Goal: Complete application form

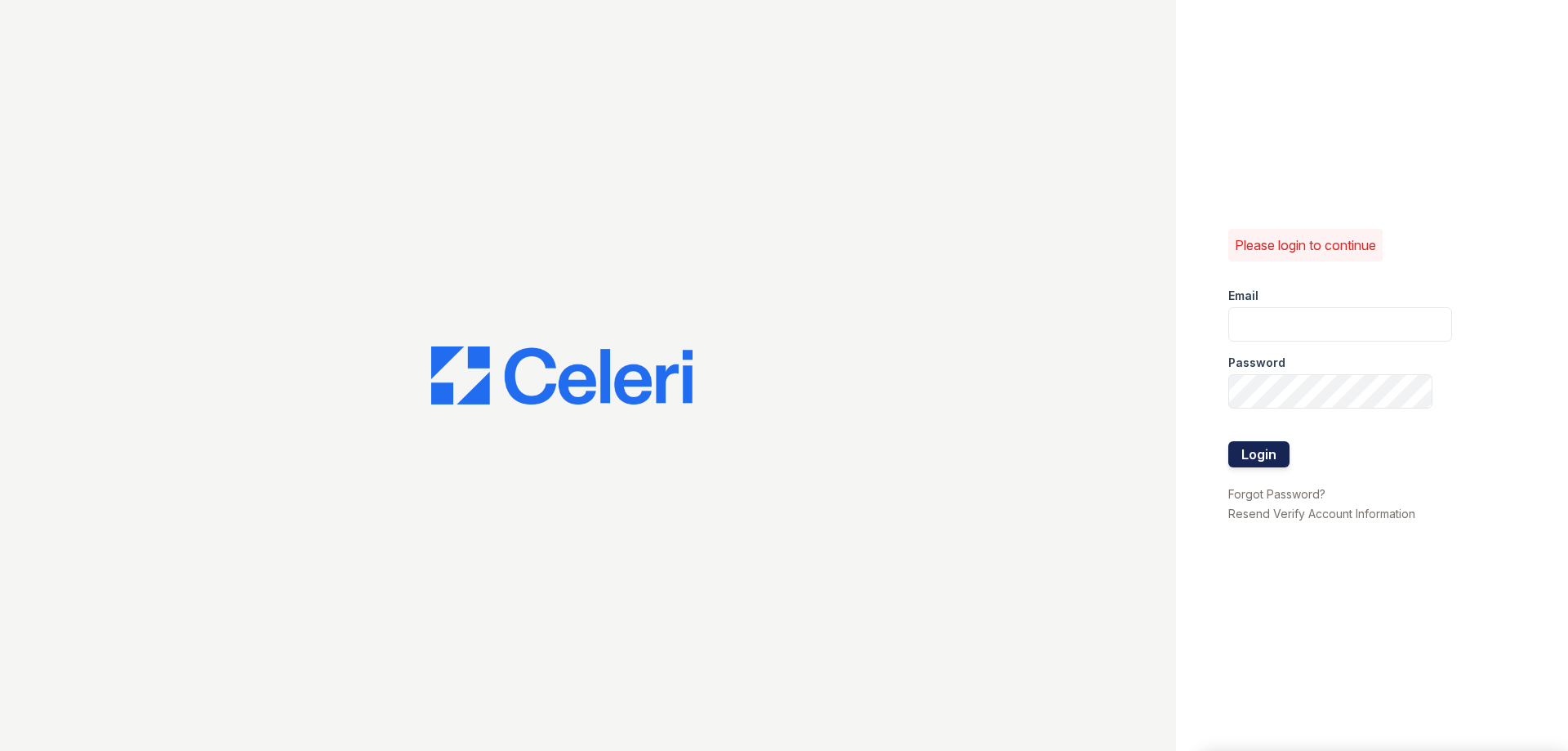
type input "[EMAIL_ADDRESS][DOMAIN_NAME]"
click at [1265, 461] on button "Login" at bounding box center [1258, 454] width 61 height 26
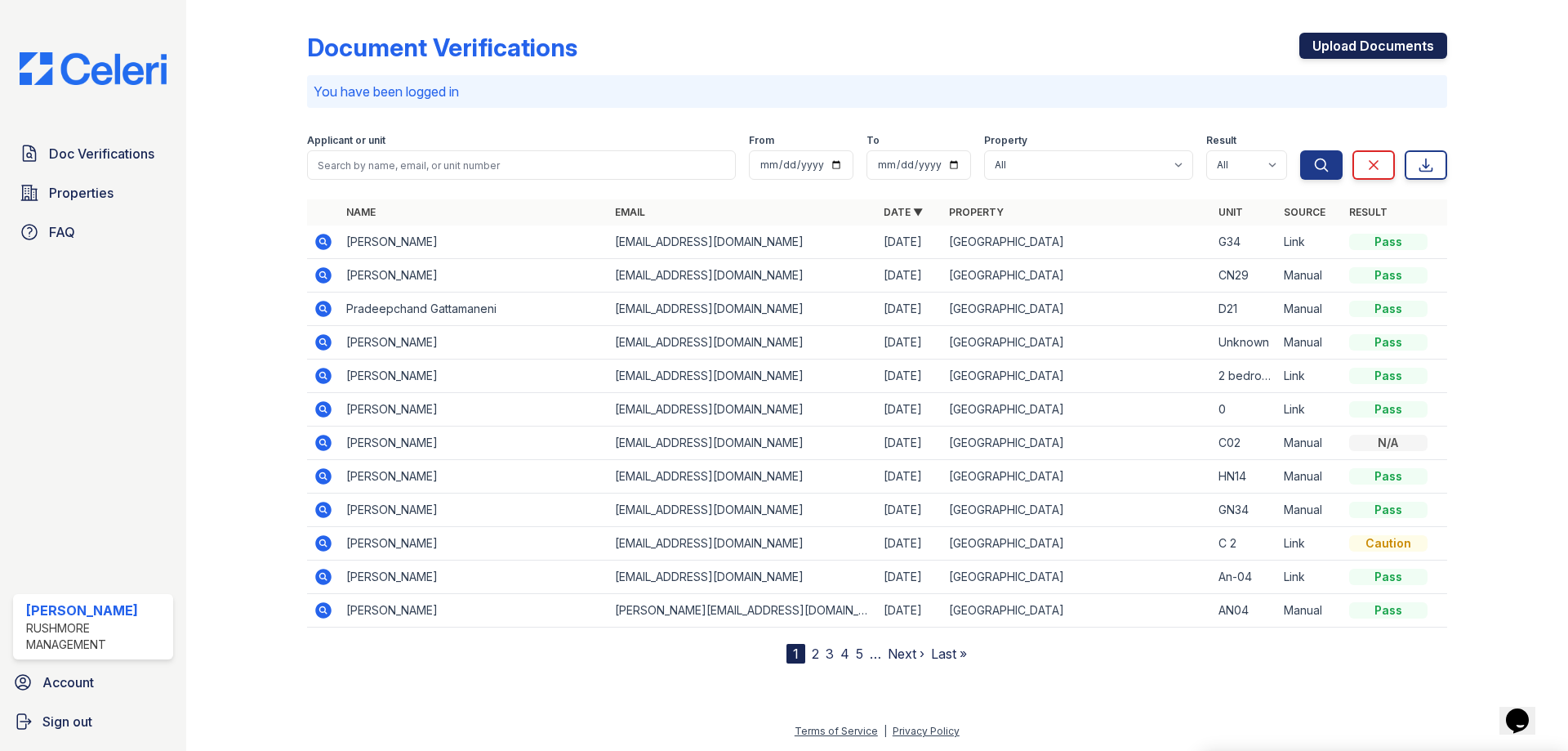
click at [1408, 44] on link "Upload Documents" at bounding box center [1373, 46] width 148 height 26
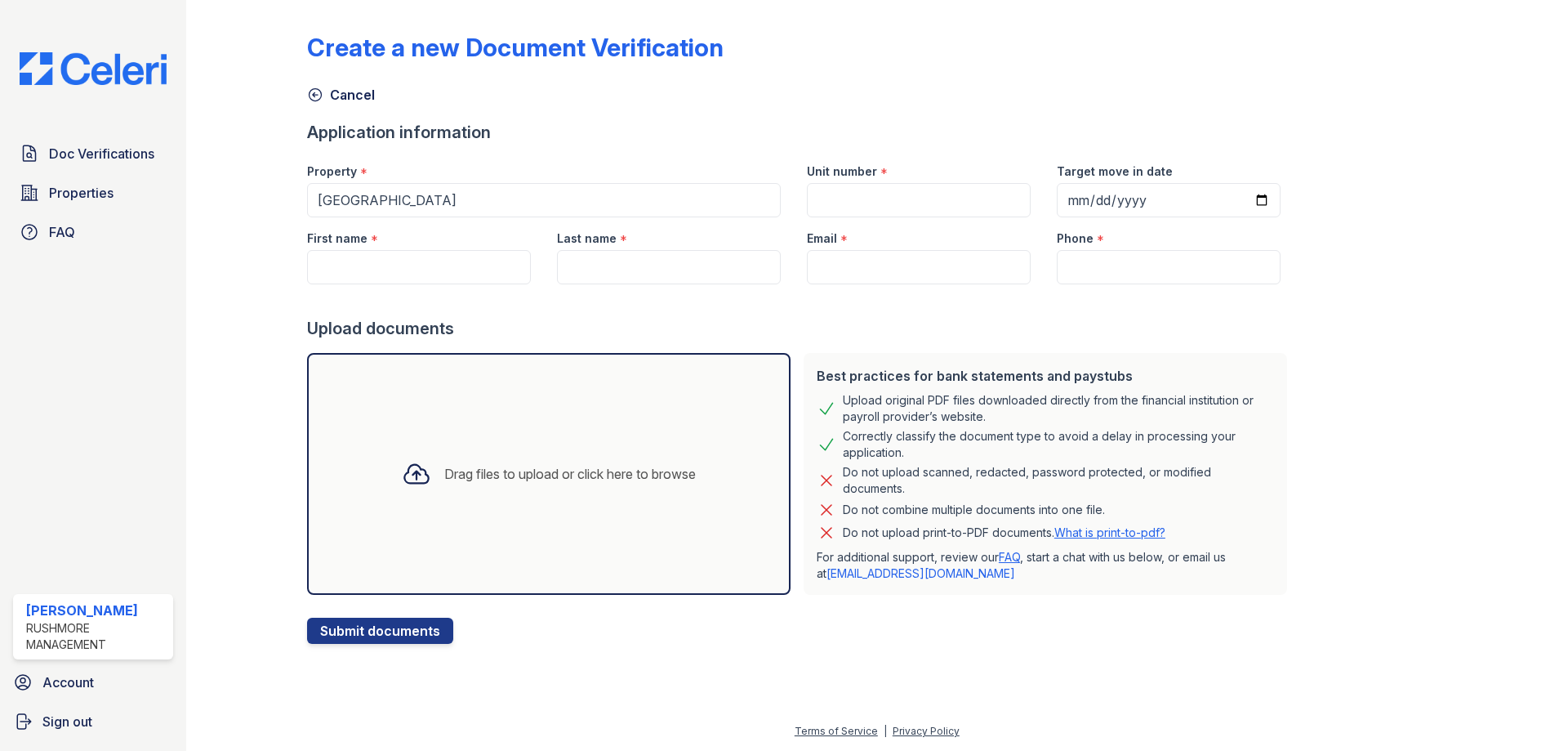
click at [934, 173] on div "Unit number *" at bounding box center [918, 167] width 224 height 33
click at [925, 182] on div "Unit number *" at bounding box center [918, 167] width 224 height 33
click at [925, 191] on input "Unit number" at bounding box center [918, 199] width 224 height 34
click at [863, 218] on div "Email *" at bounding box center [918, 234] width 224 height 33
click at [868, 206] on input "Unit number" at bounding box center [918, 199] width 224 height 34
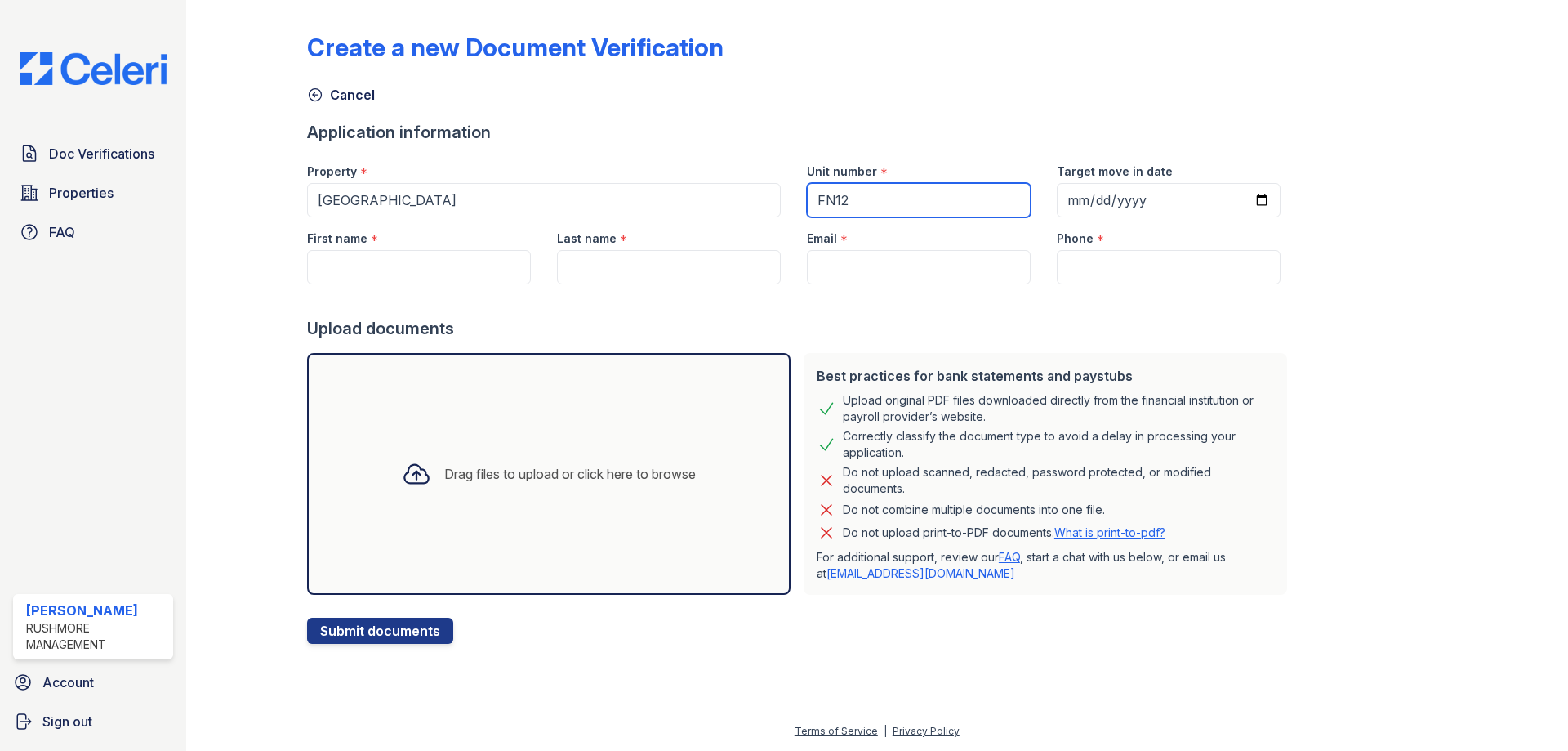
type input "FN12"
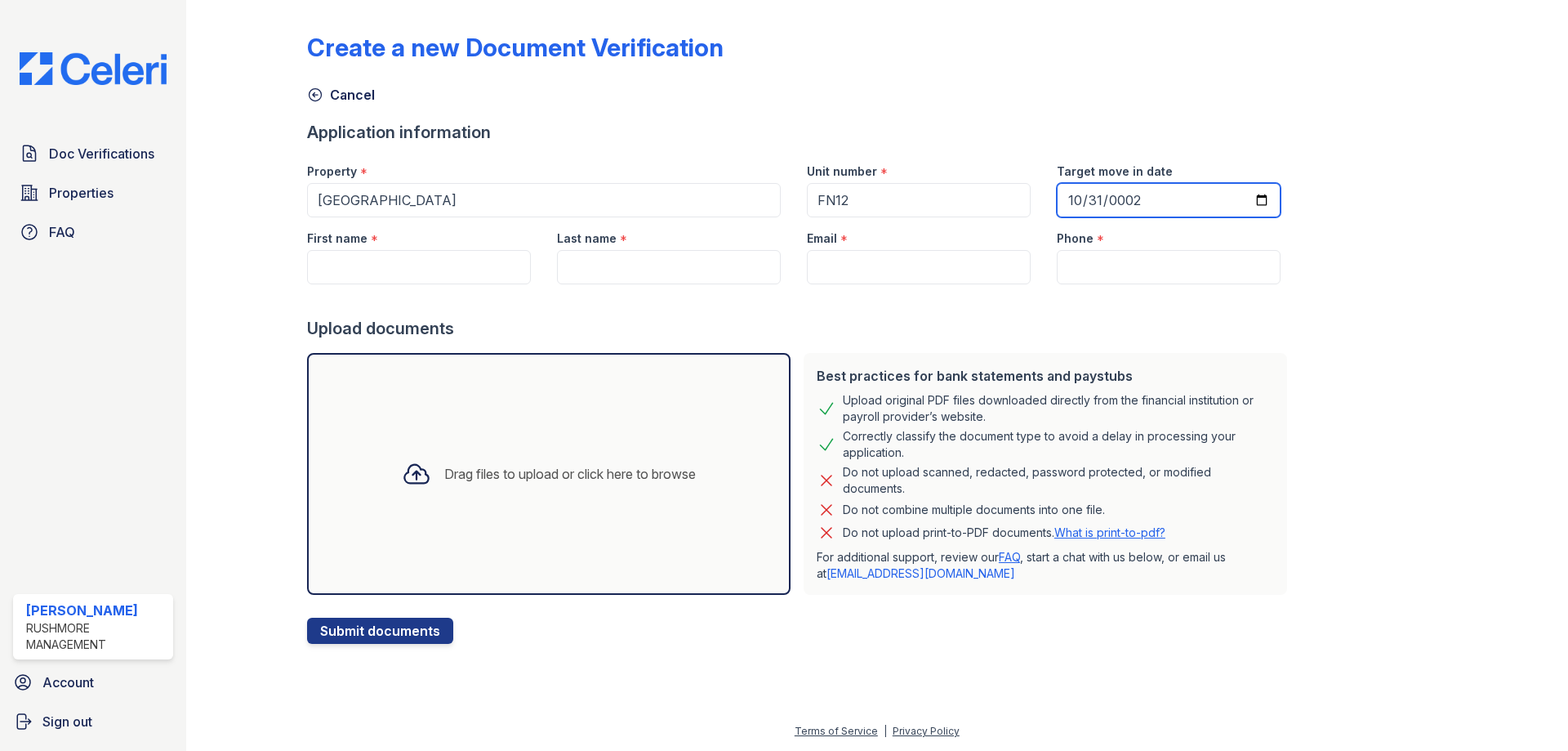
type input "0025-10-31"
type input "2025-10-31"
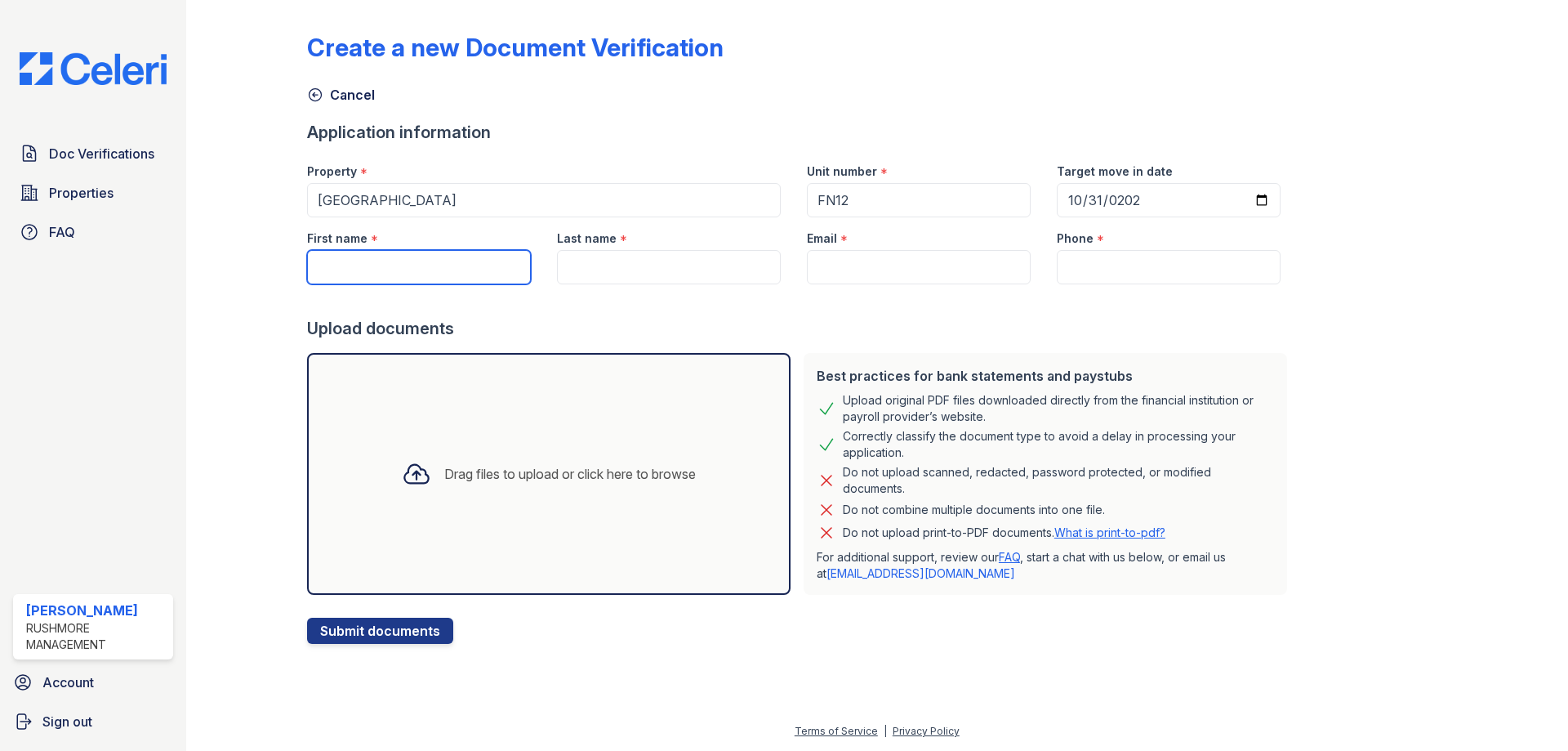
click at [429, 268] on input "First name" at bounding box center [418, 266] width 224 height 34
type input "Bernice"
click at [618, 283] on input "Last name" at bounding box center [668, 266] width 224 height 34
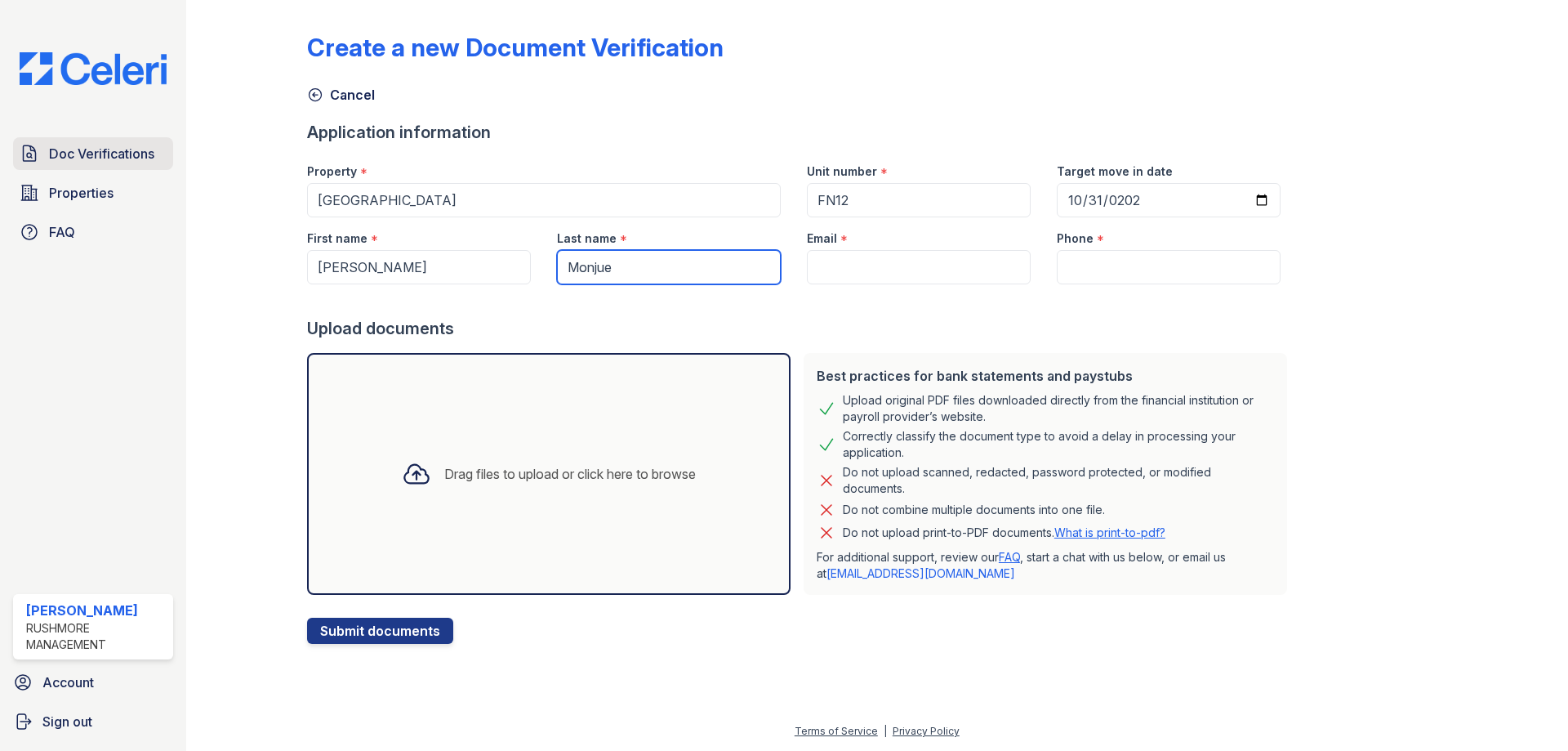
type input "Monjue"
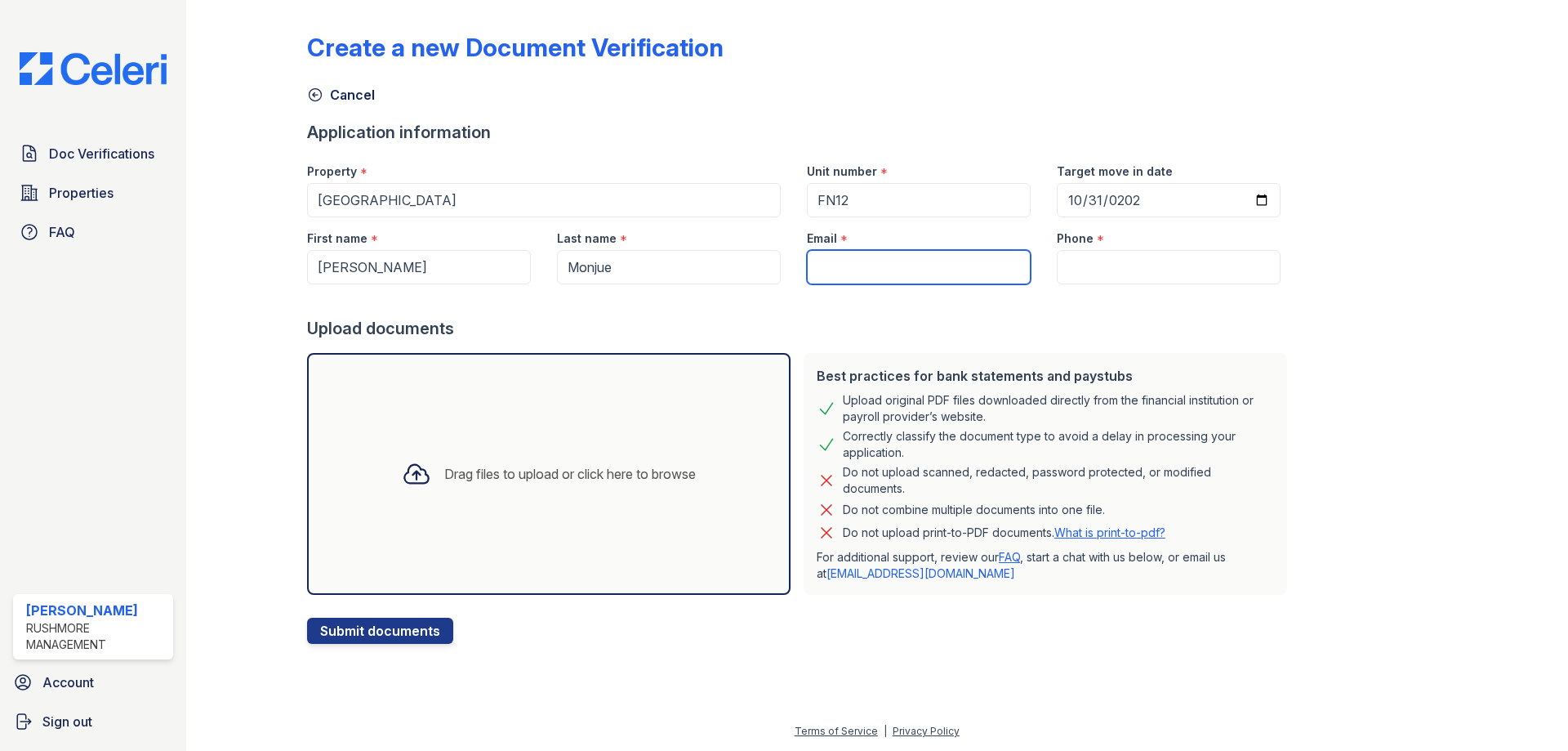
click at [861, 263] on input "Email" at bounding box center [918, 266] width 224 height 34
paste input "bernicemonjue@gmail.com"
type input "bernicemonjue@gmail.com"
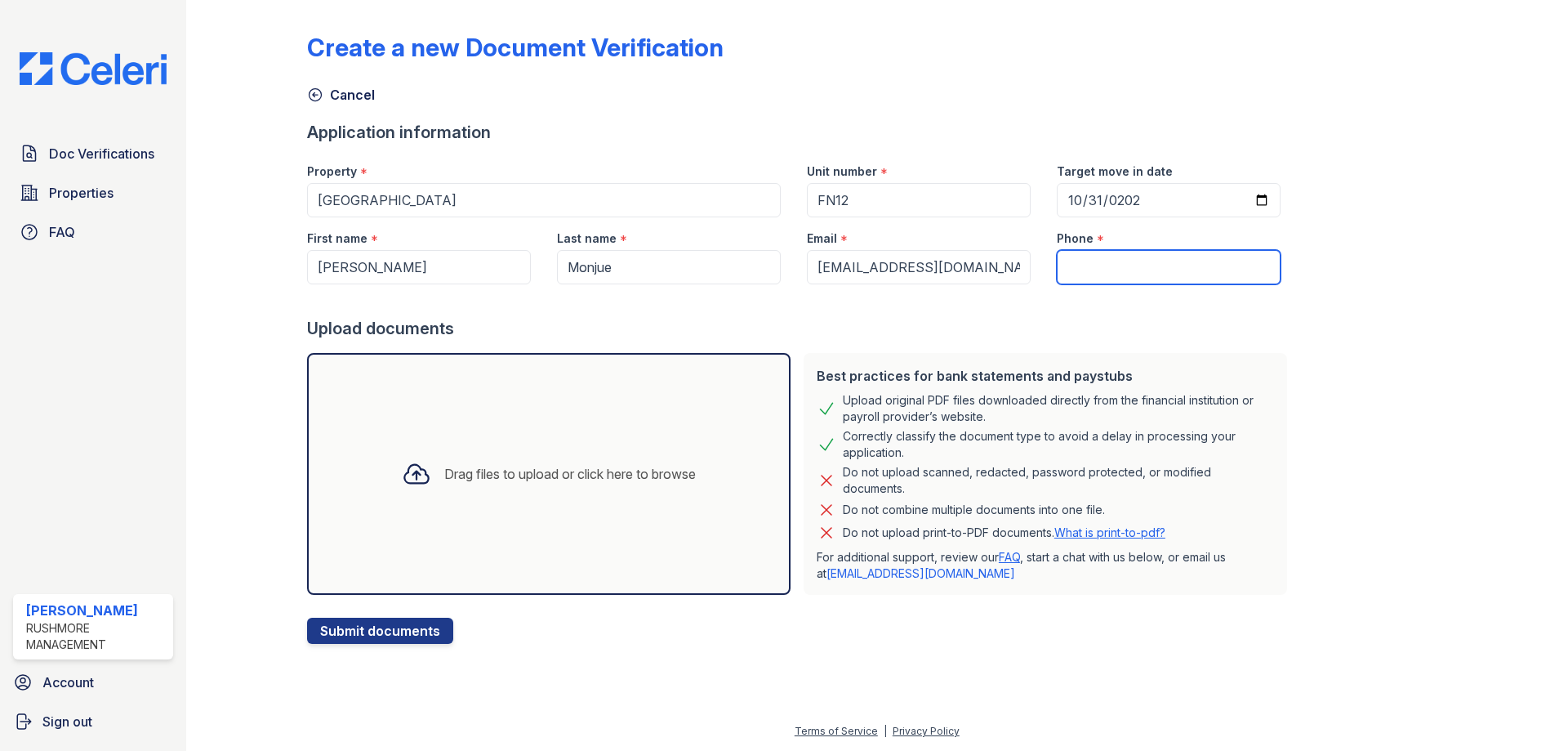
click at [1072, 263] on input "Phone" at bounding box center [1168, 266] width 224 height 34
type input "2673843578"
click at [565, 448] on div "Drag files to upload or click here to browse" at bounding box center [549, 474] width 320 height 56
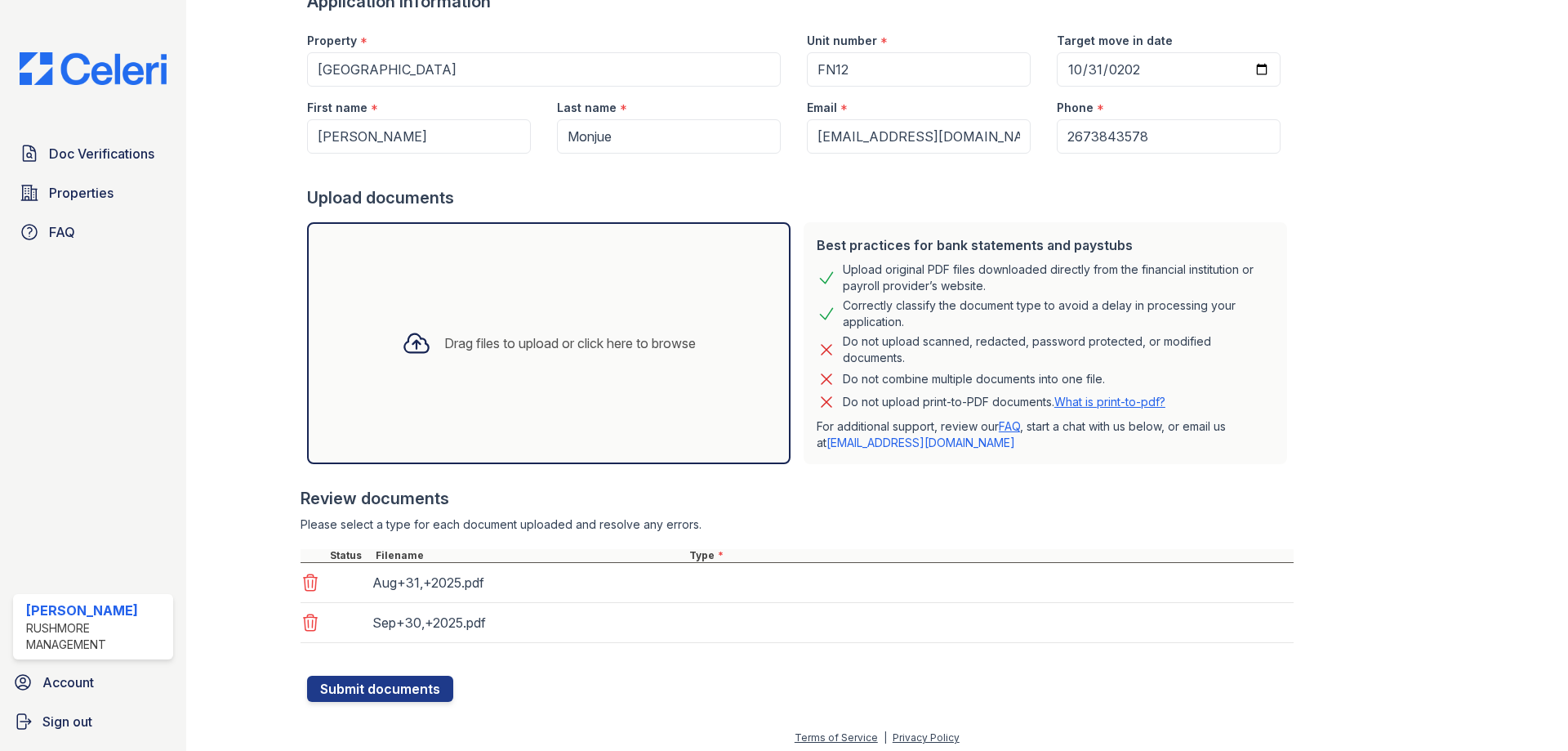
scroll to position [137, 0]
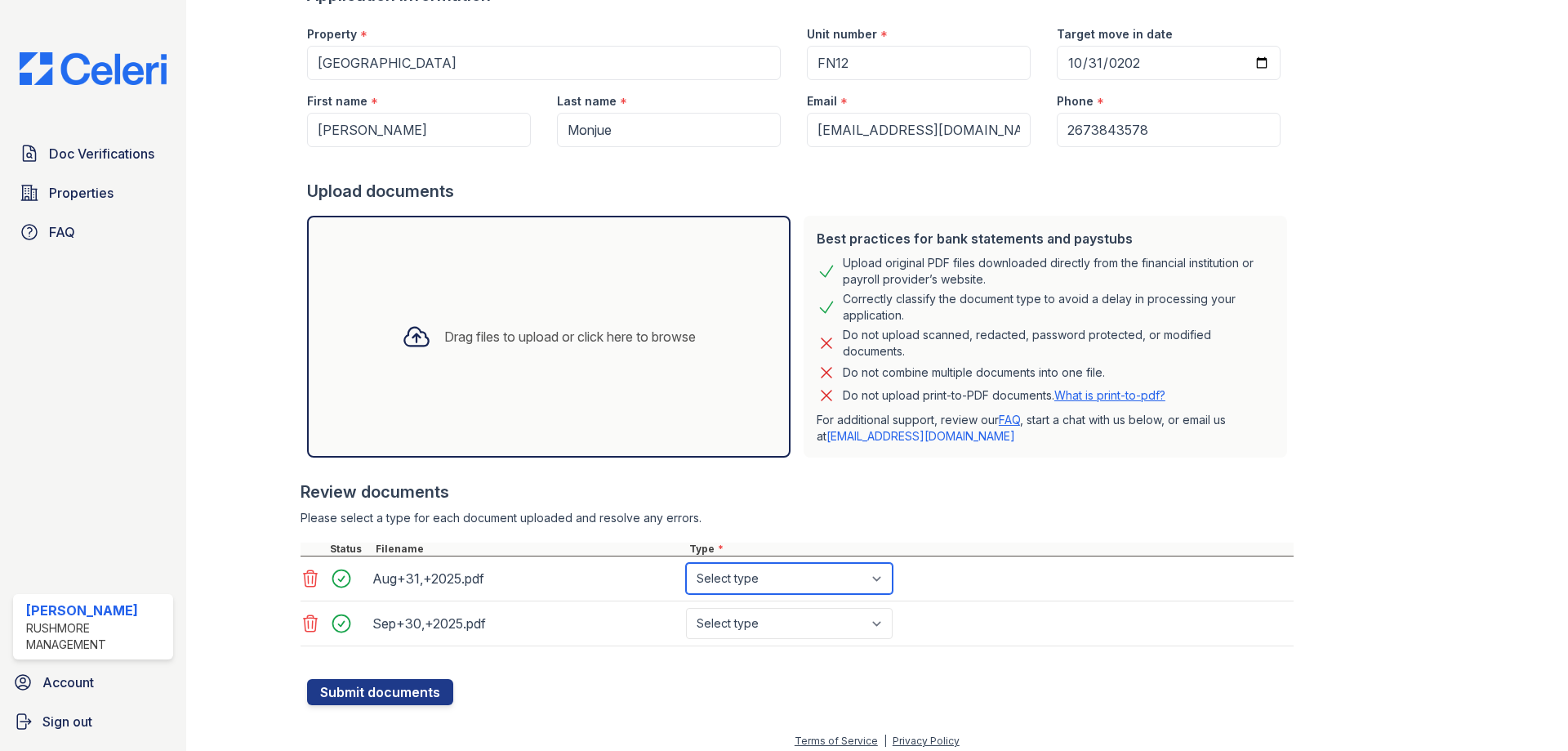
click at [755, 569] on select "Select type Paystub Bank Statement Offer Letter Tax Documents Benefit Award Let…" at bounding box center [790, 579] width 207 height 31
select select "bank_statement"
click at [686, 563] on select "Select type Paystub Bank Statement Offer Letter Tax Documents Benefit Award Let…" at bounding box center [790, 579] width 207 height 31
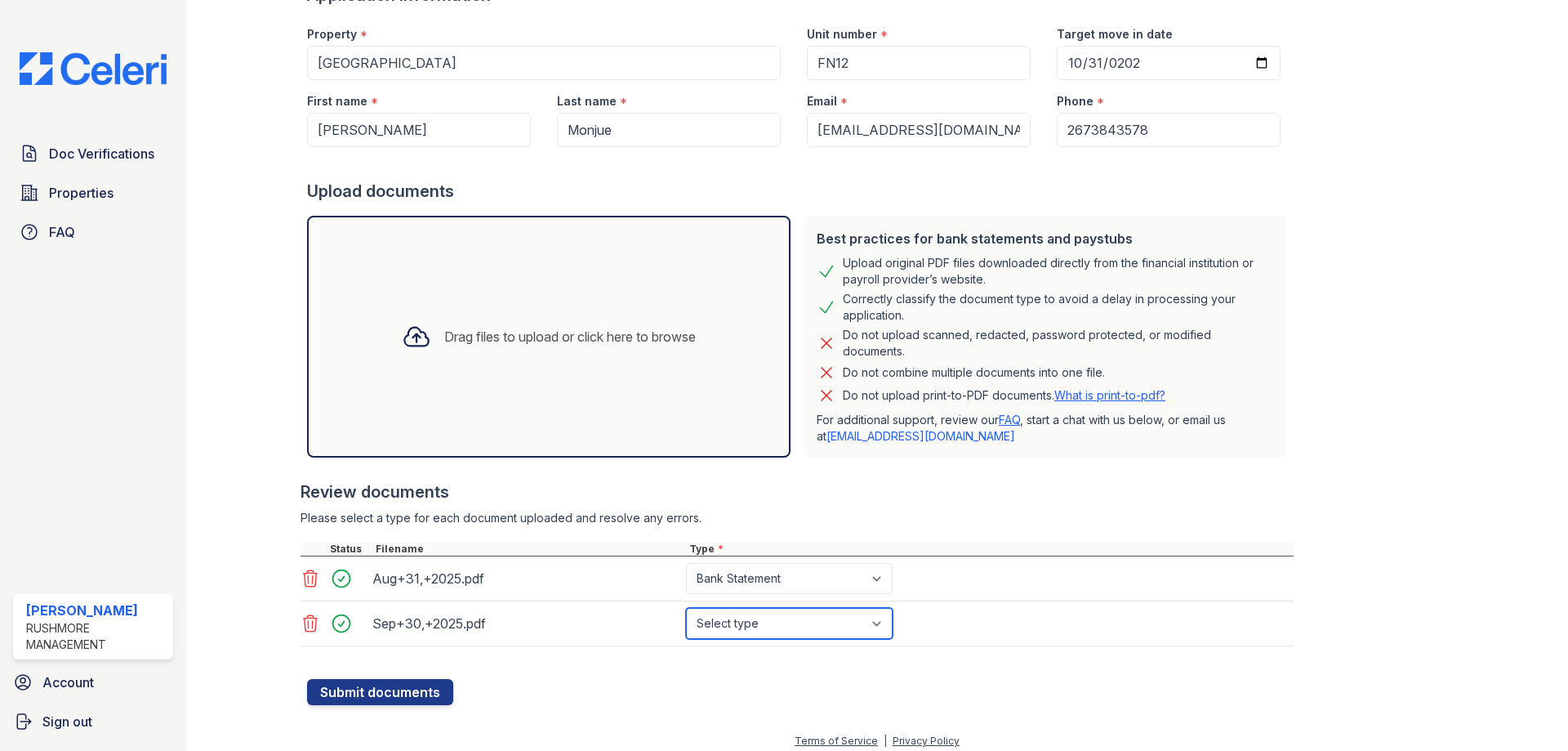
click at [755, 619] on select "Select type Paystub Bank Statement Offer Letter Tax Documents Benefit Award Let…" at bounding box center [790, 624] width 207 height 31
select select "bank_statement"
click at [686, 608] on select "Select type Paystub Bank Statement Offer Letter Tax Documents Benefit Award Let…" at bounding box center [790, 624] width 207 height 31
click at [430, 683] on button "Submit documents" at bounding box center [380, 692] width 146 height 26
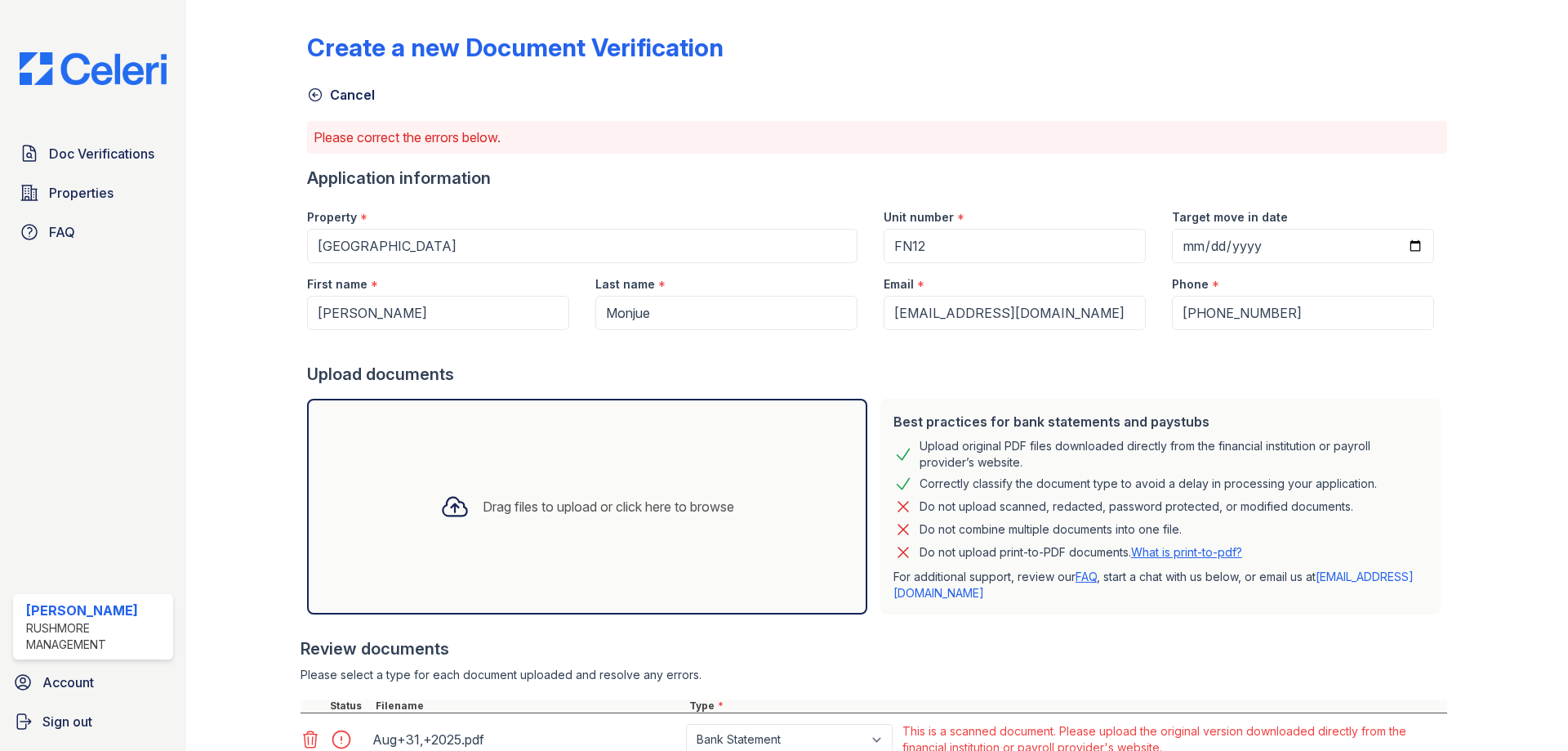
scroll to position [183, 0]
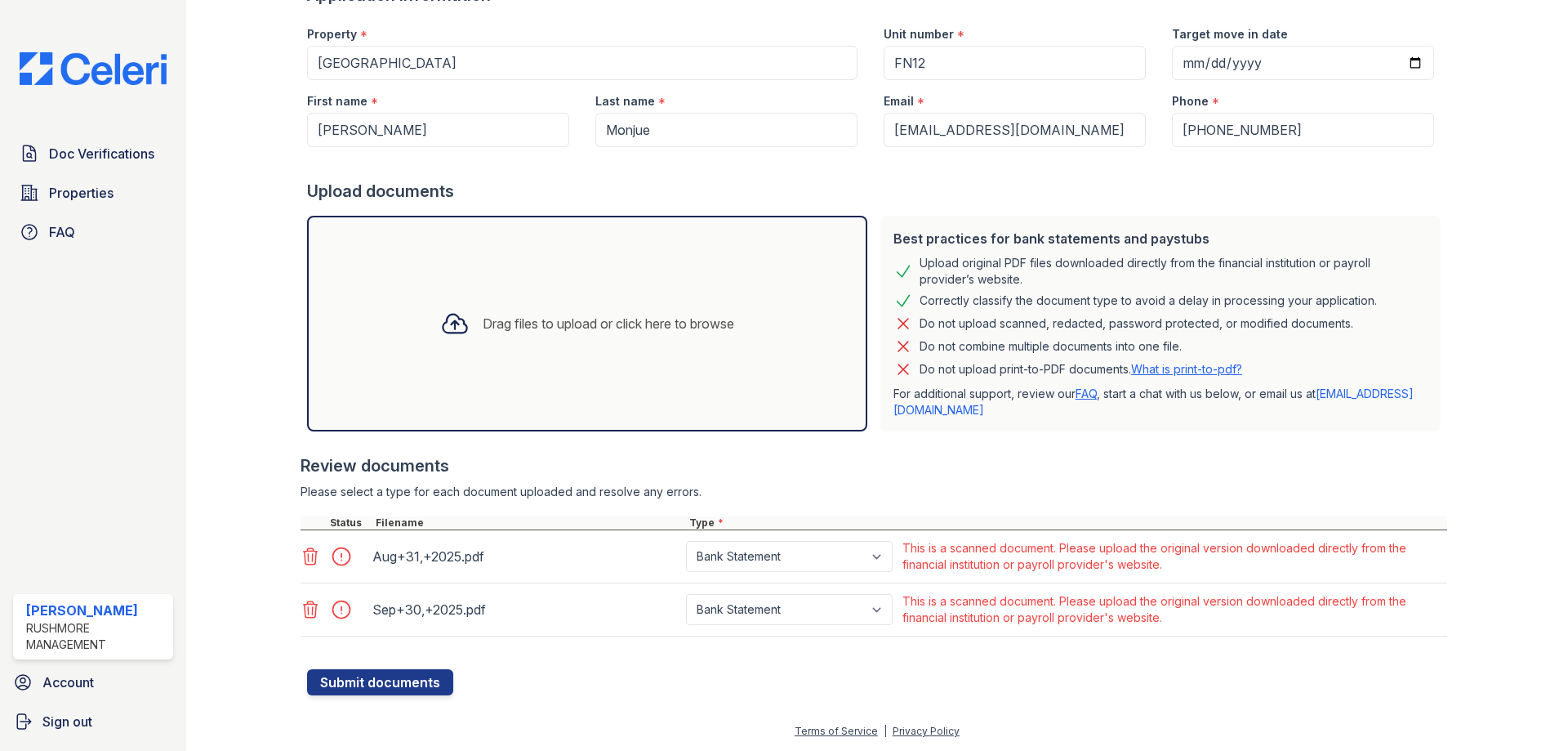
click at [702, 688] on form "Application information Property * New Orleans Park Unit number * FN12 Target m…" at bounding box center [877, 339] width 1140 height 712
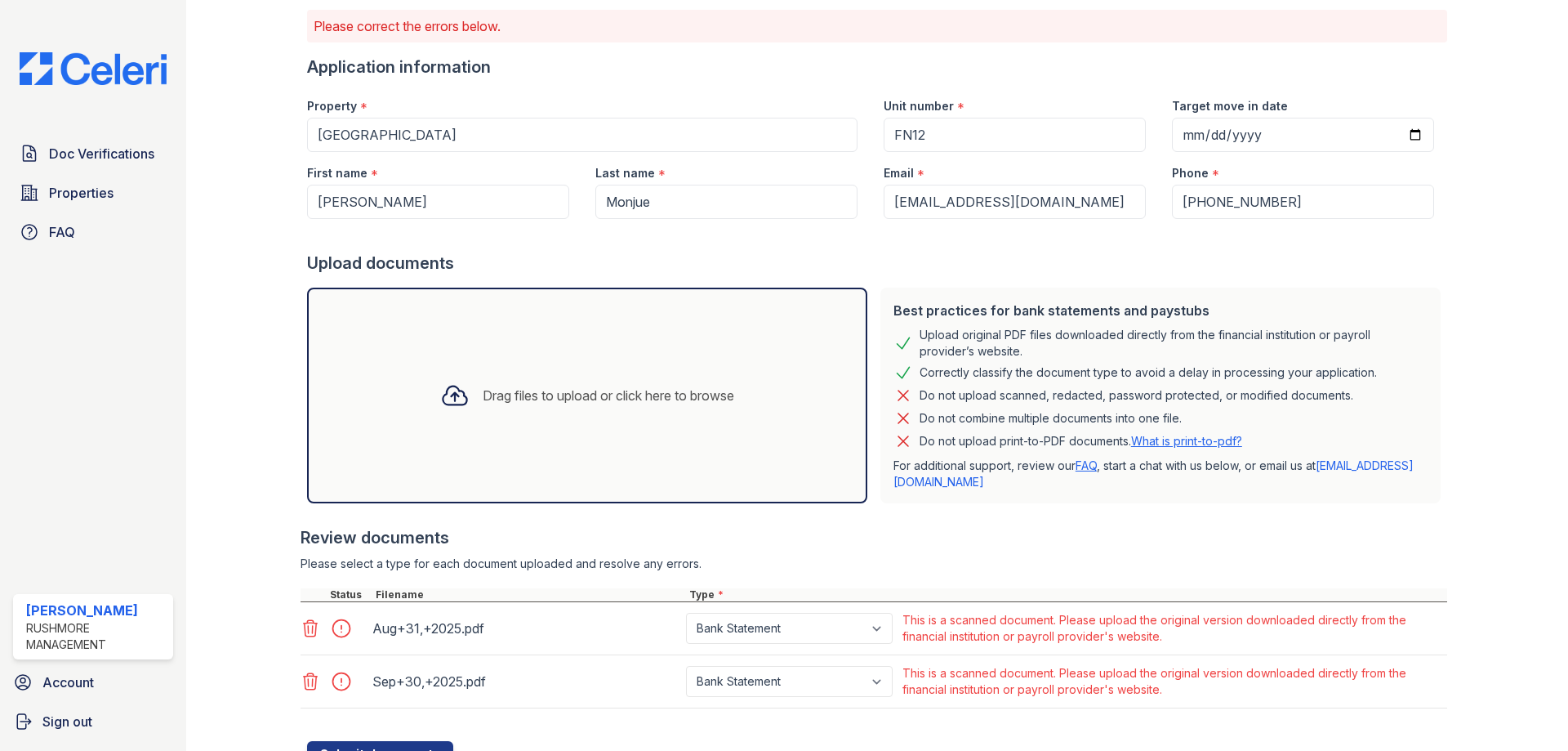
scroll to position [0, 0]
